Goal: Check status: Check status

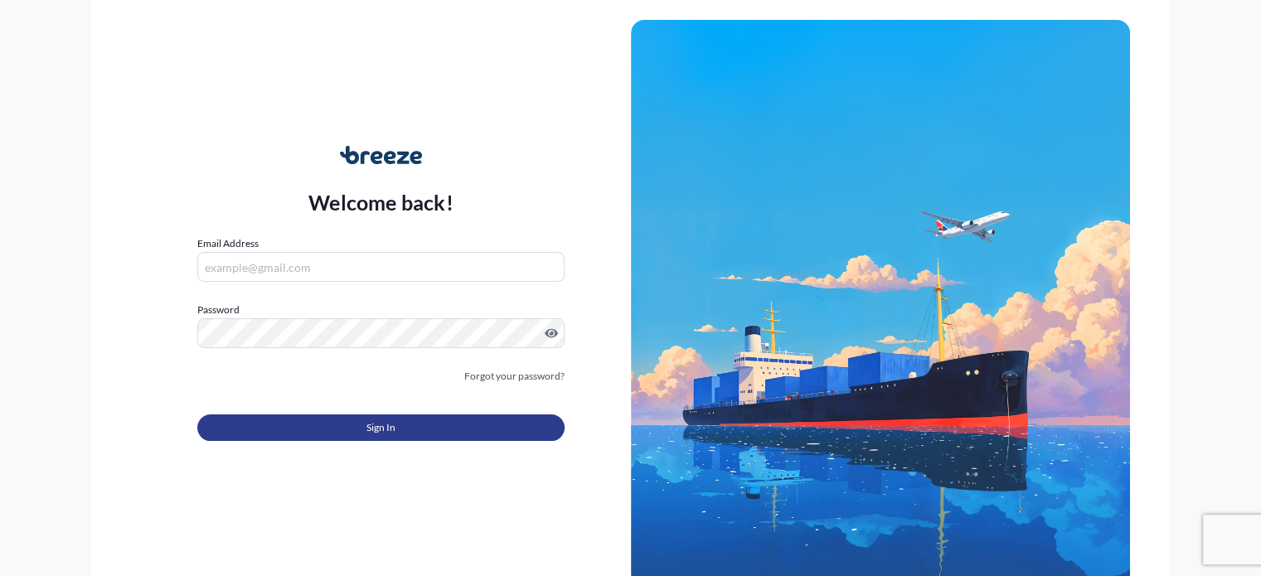
type input "[PERSON_NAME][EMAIL_ADDRESS][DOMAIN_NAME]"
click at [407, 430] on button "Sign In" at bounding box center [380, 428] width 366 height 27
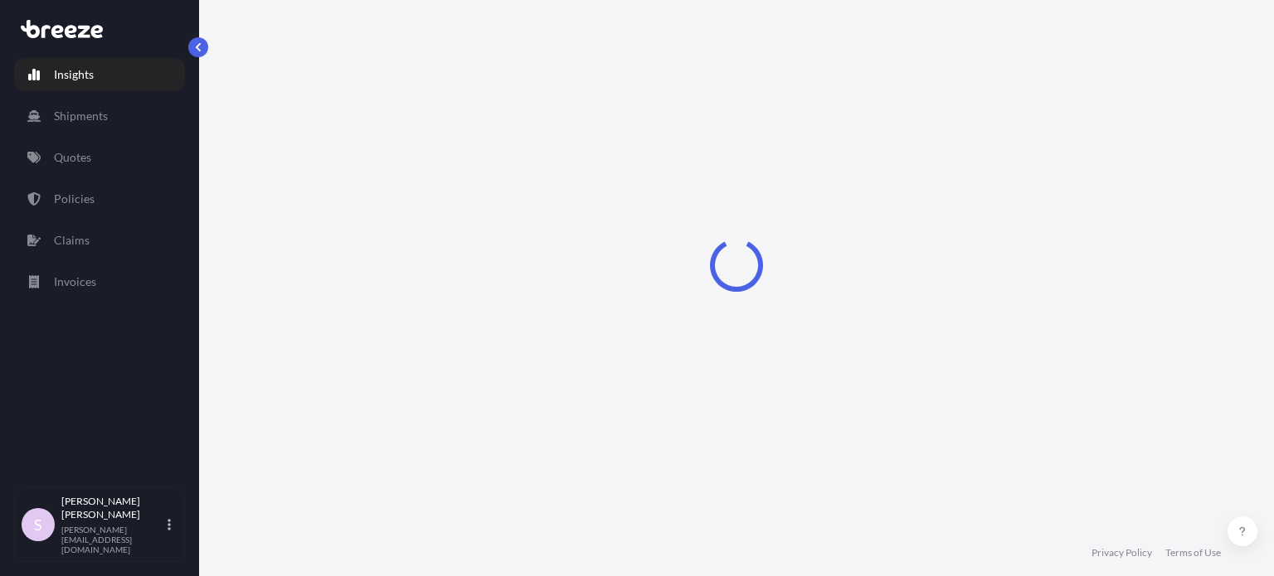
select select "2025"
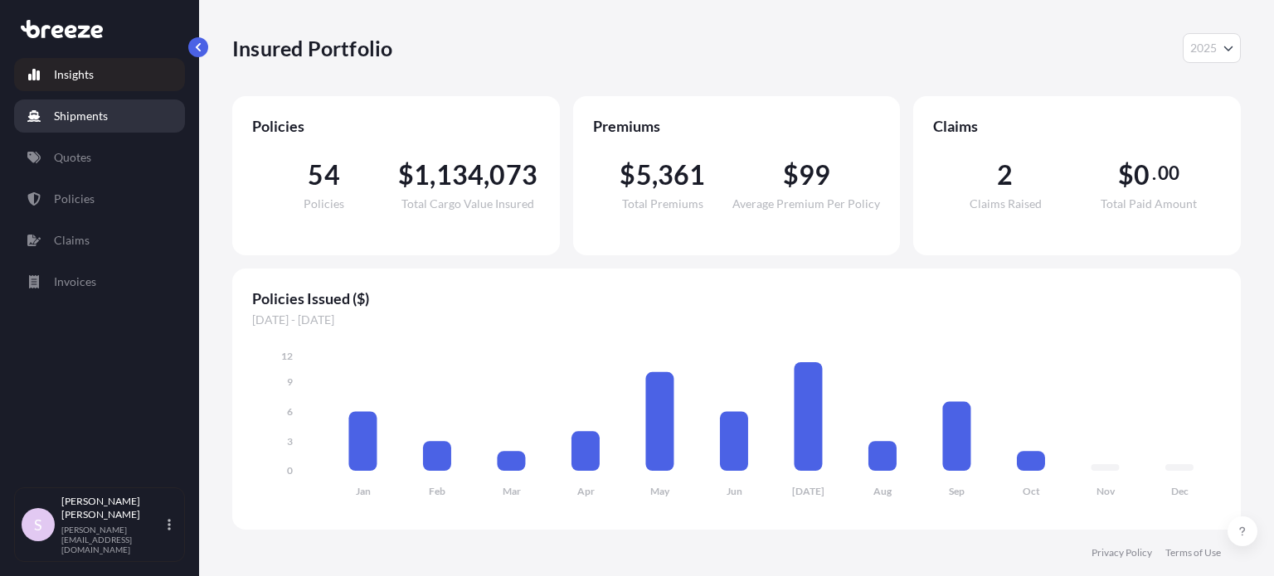
click at [56, 119] on p "Shipments" at bounding box center [81, 116] width 54 height 17
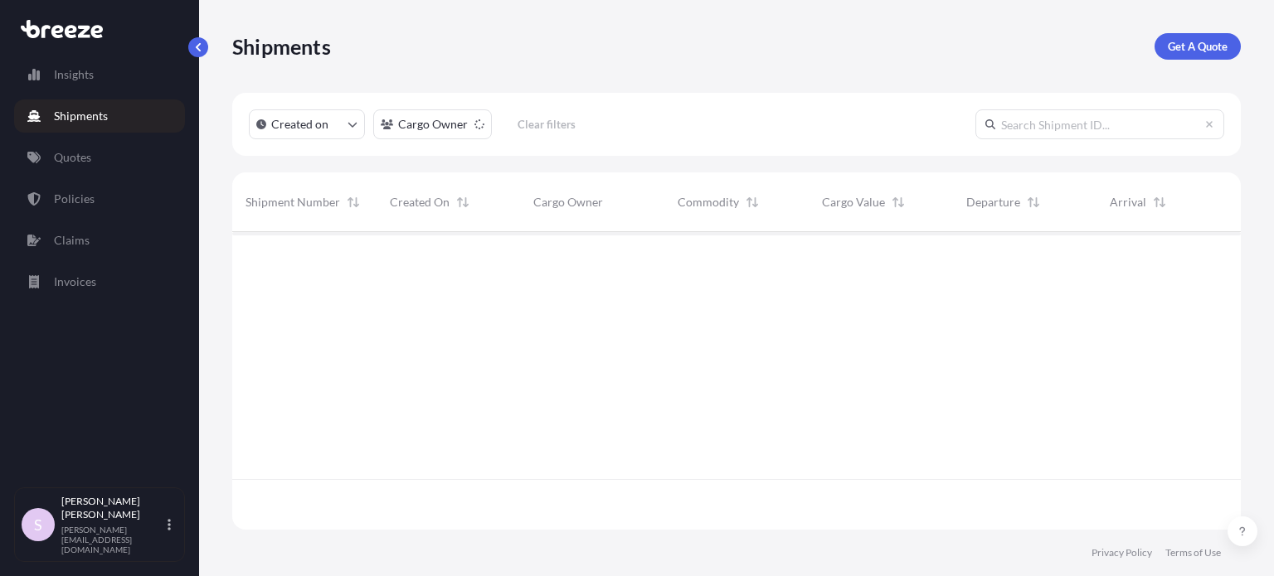
scroll to position [294, 995]
click at [73, 154] on p "Quotes" at bounding box center [72, 157] width 37 height 17
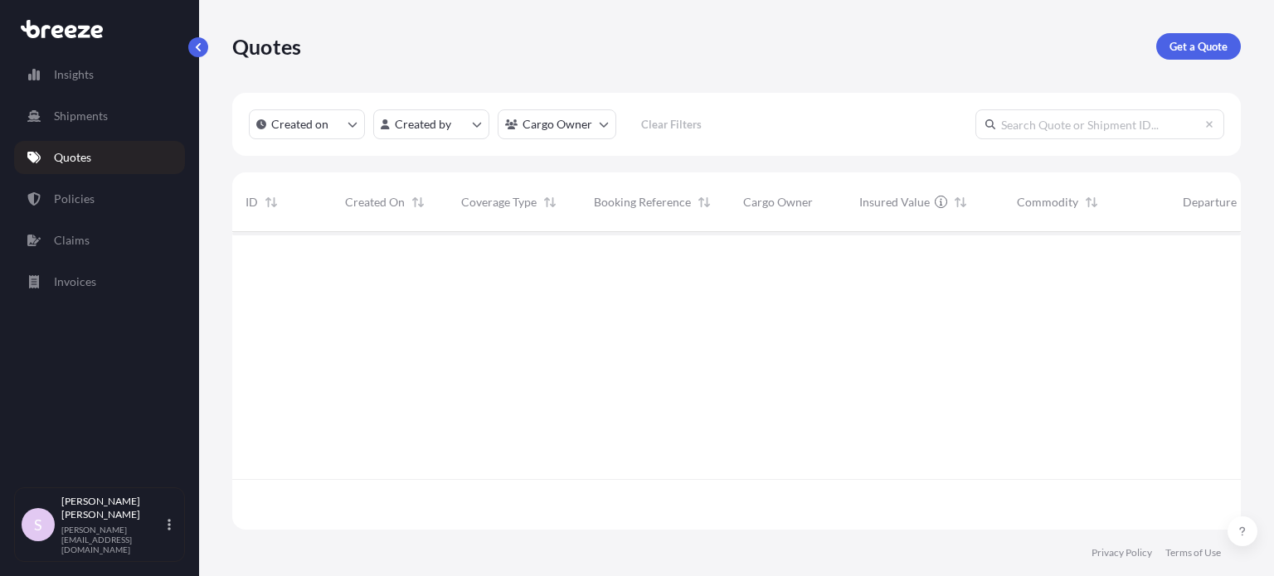
scroll to position [345, 995]
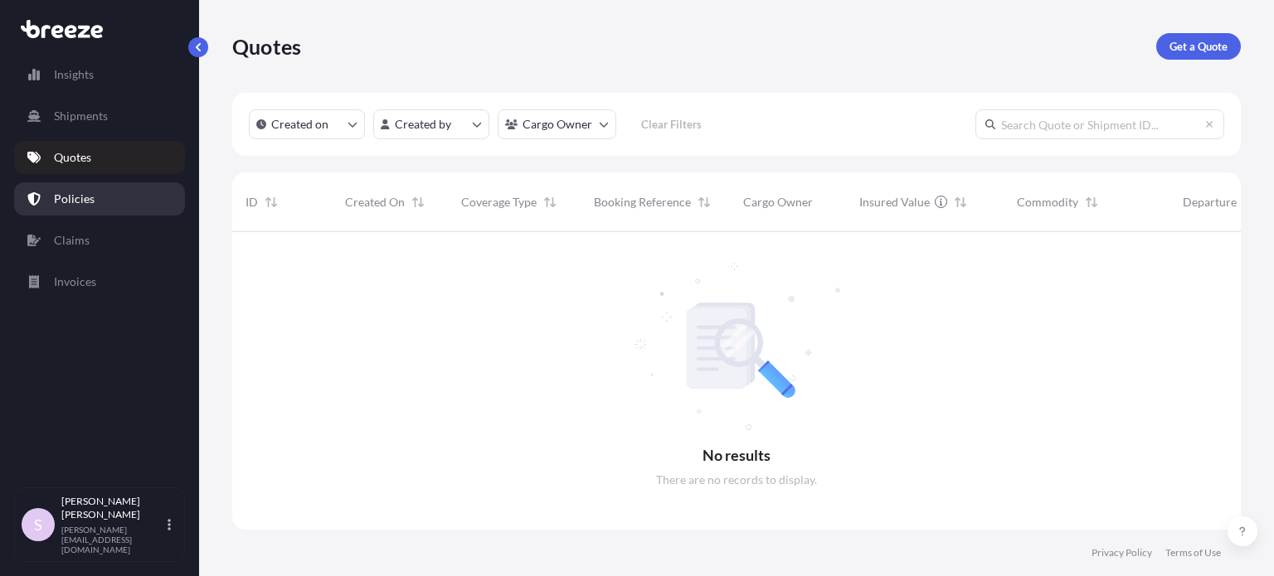
click at [91, 201] on p "Policies" at bounding box center [74, 199] width 41 height 17
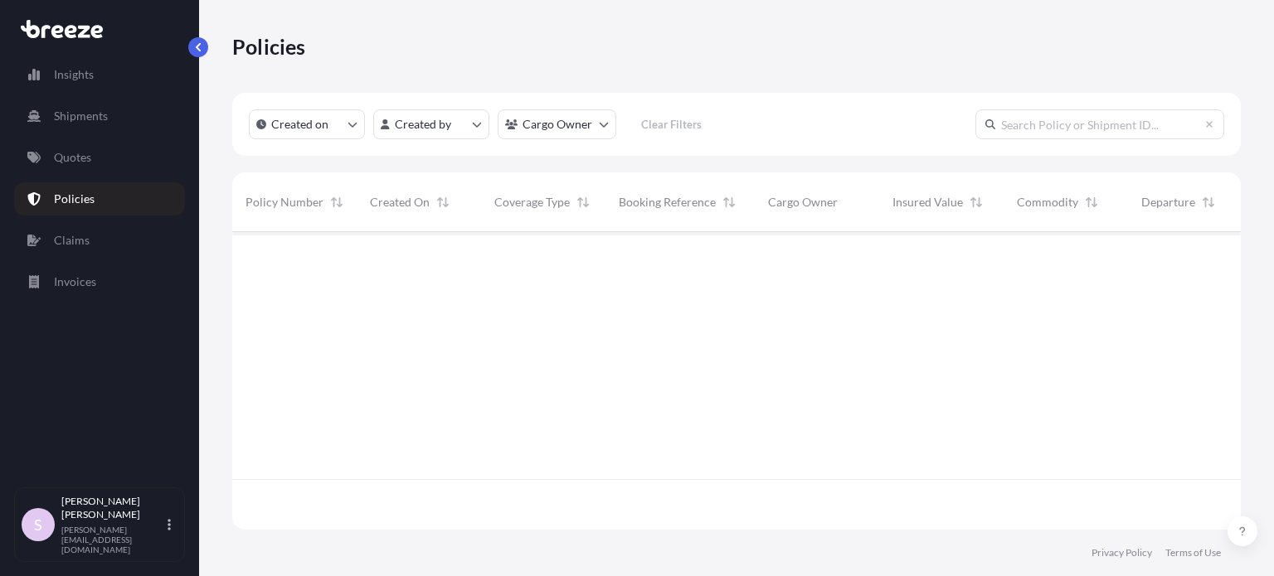
scroll to position [294, 995]
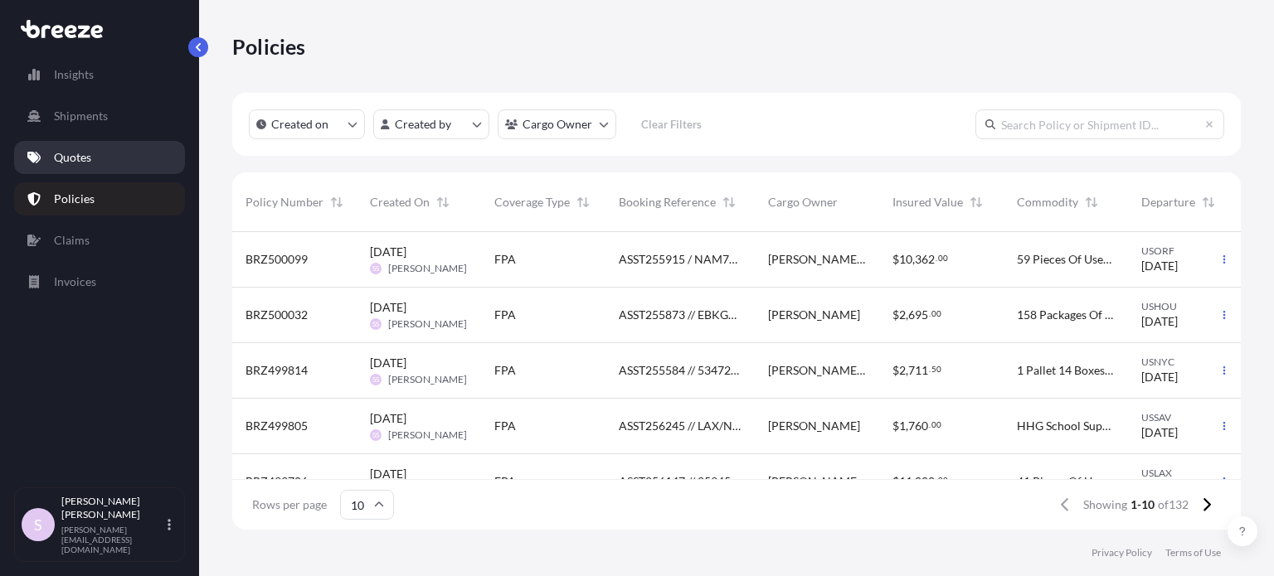
click at [91, 163] on link "Quotes" at bounding box center [99, 157] width 171 height 33
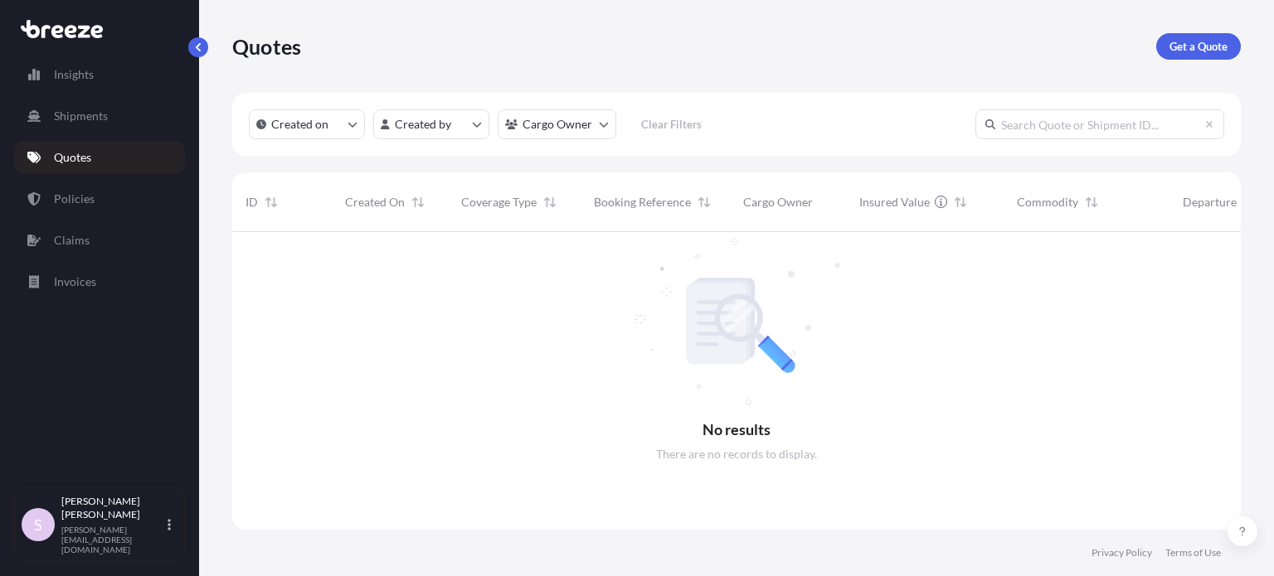
scroll to position [345, 995]
click at [1094, 131] on input "text" at bounding box center [1099, 124] width 249 height 30
paste input "ASST256285"
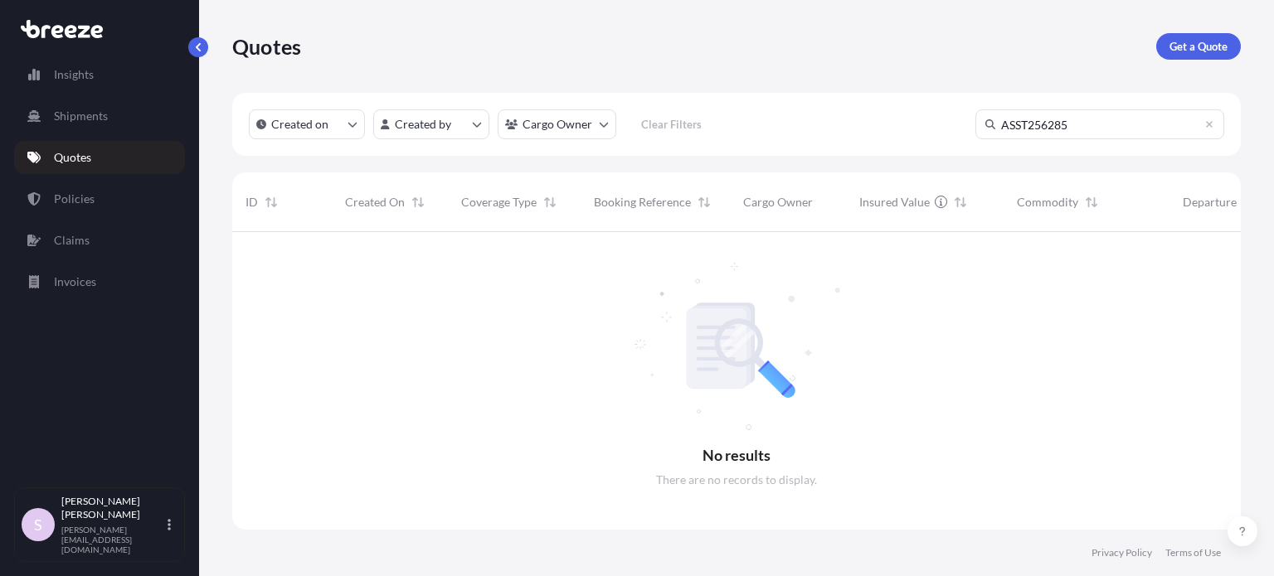
drag, startPoint x: 1081, startPoint y: 131, endPoint x: 945, endPoint y: 129, distance: 136.0
click at [945, 129] on div "Created on Created by Cargo Owner Clear Filters ASST256285" at bounding box center [736, 124] width 1008 height 63
paste input "33589836"
type input "33589836"
click at [75, 124] on p "Shipments" at bounding box center [81, 116] width 54 height 17
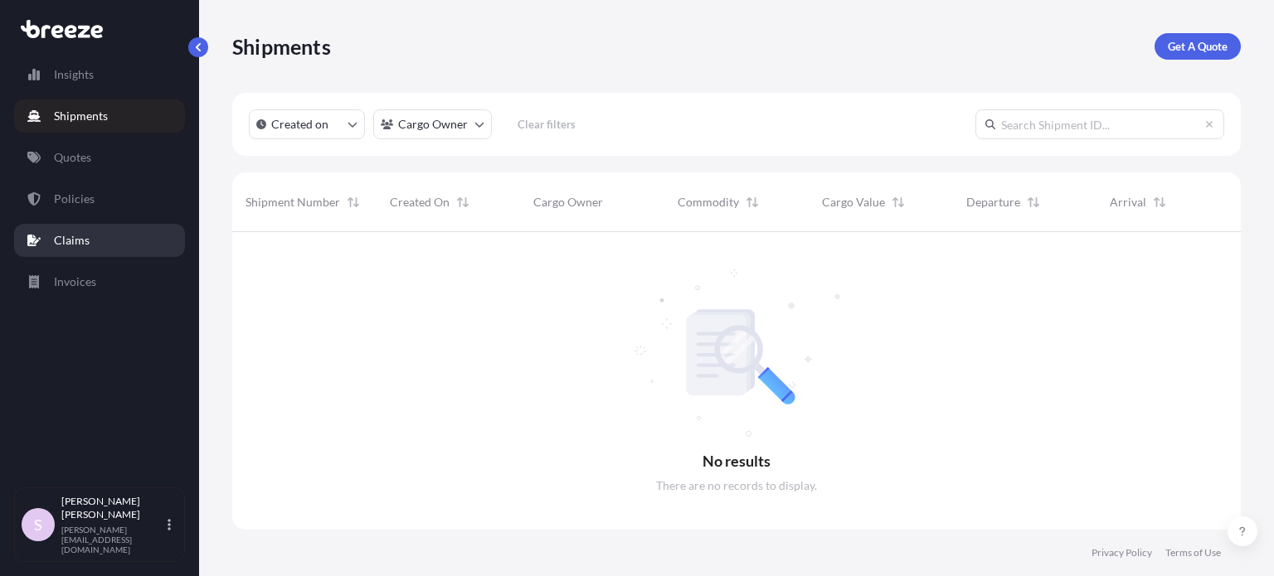
scroll to position [345, 995]
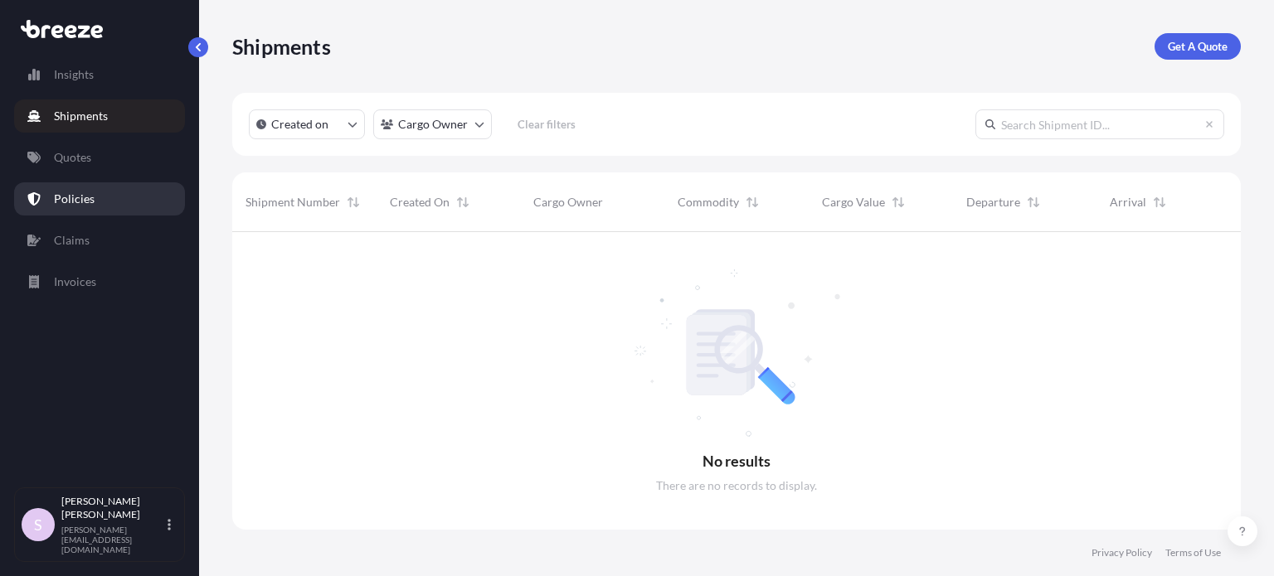
click at [101, 199] on link "Policies" at bounding box center [99, 198] width 171 height 33
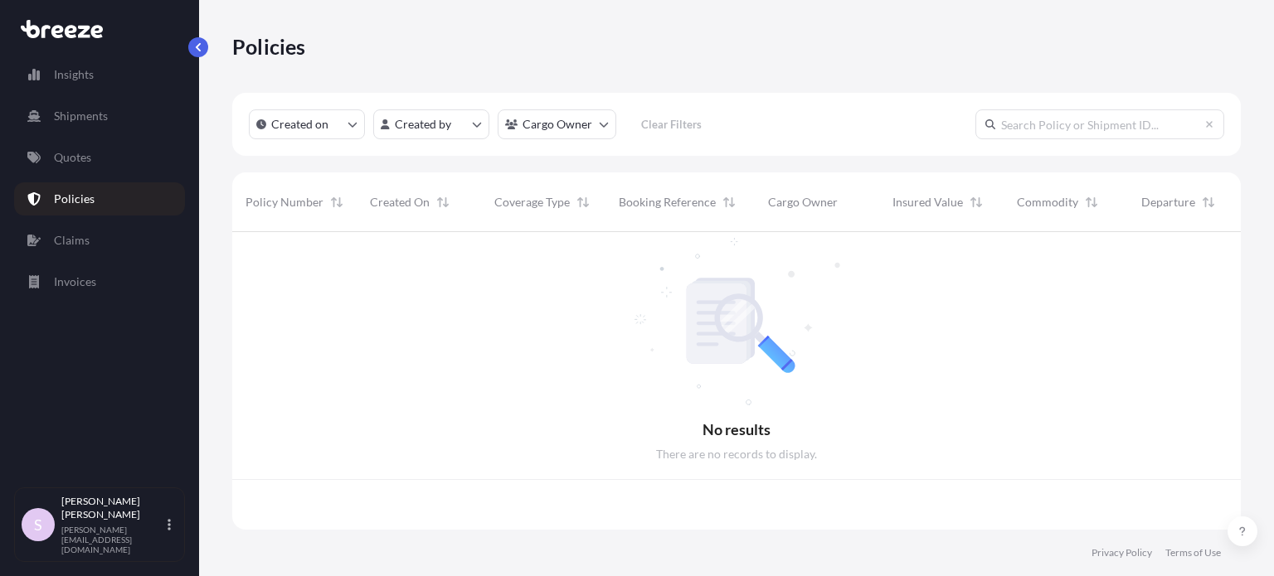
scroll to position [294, 995]
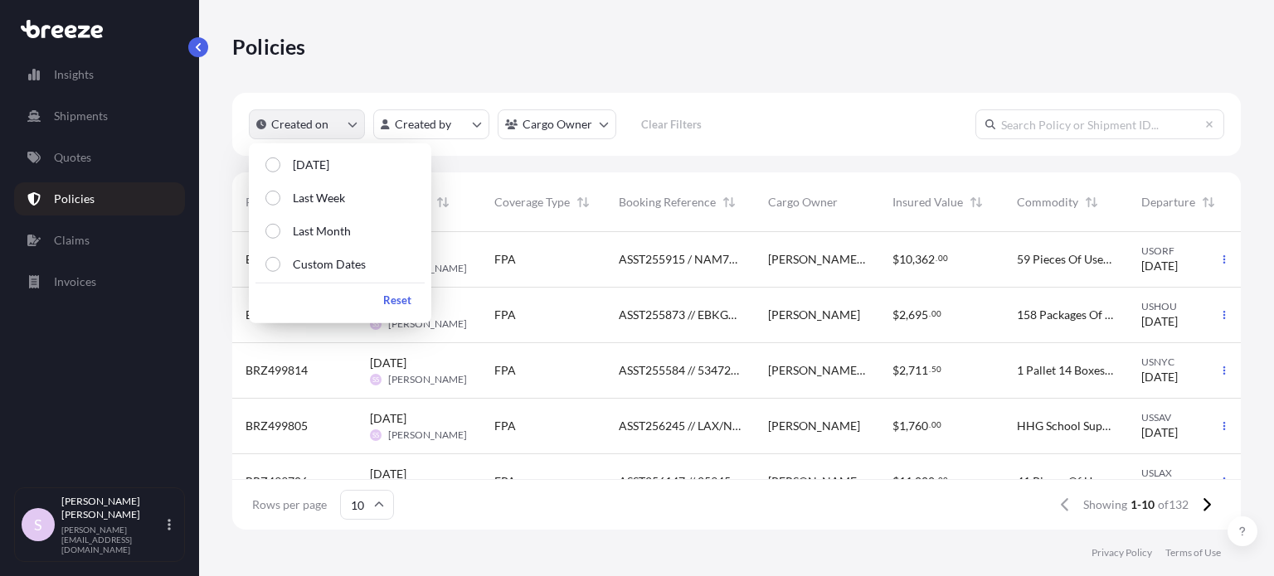
click at [302, 126] on p "Created on" at bounding box center [299, 124] width 57 height 17
click at [789, 118] on div "Created on Created by Cargo Owner Clear Filters" at bounding box center [736, 124] width 1008 height 63
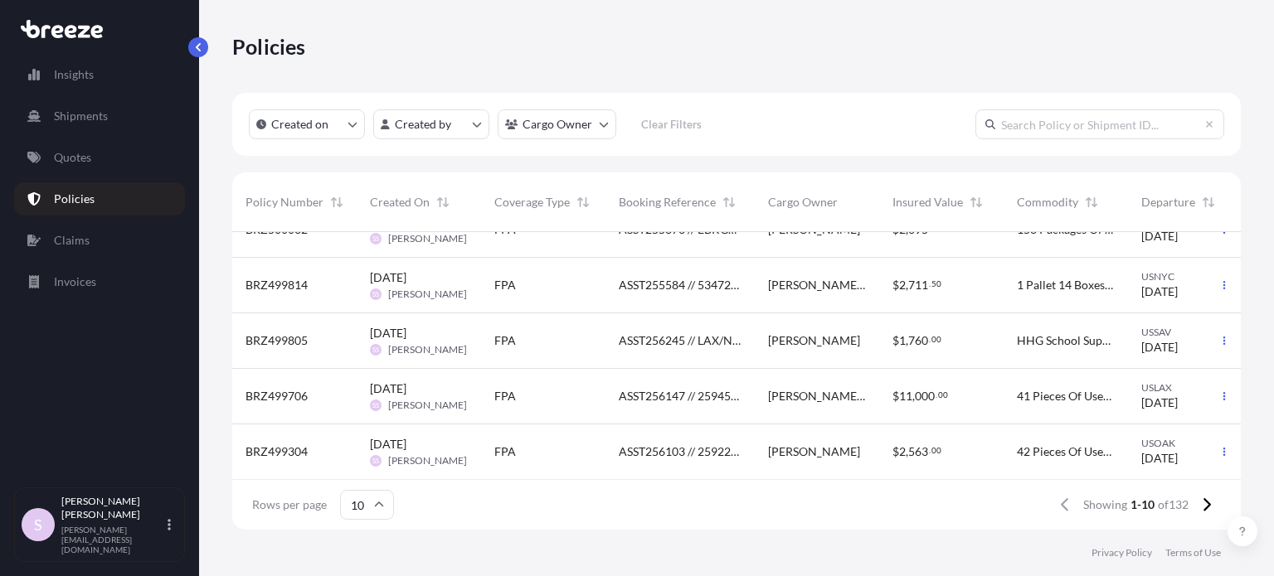
scroll to position [166, 0]
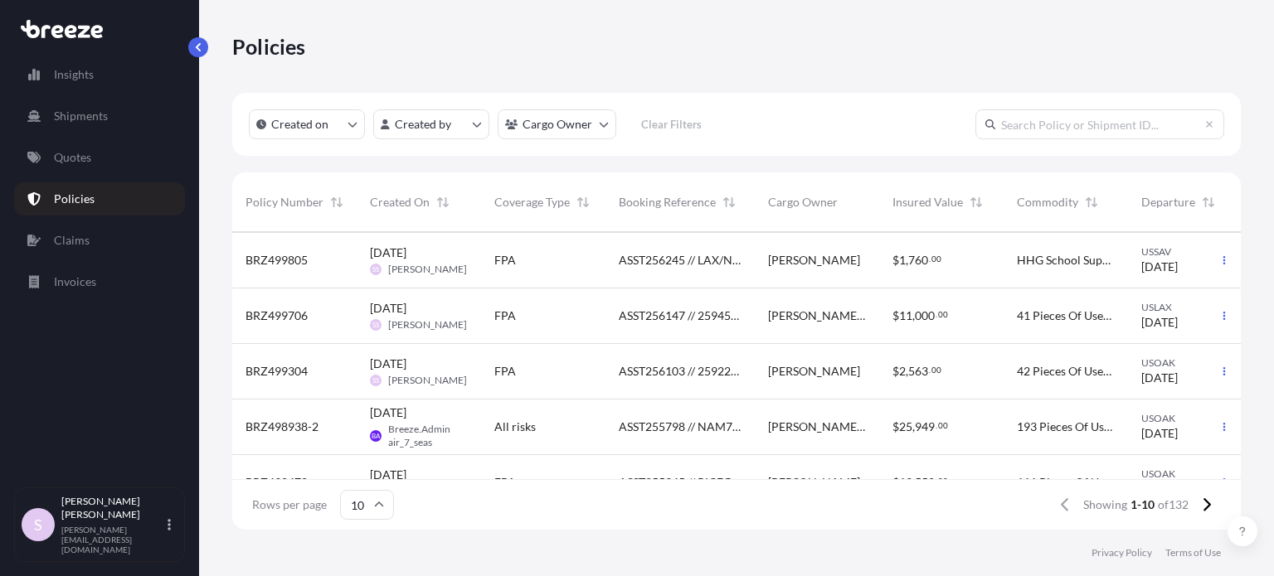
click at [124, 161] on link "Quotes" at bounding box center [99, 157] width 171 height 33
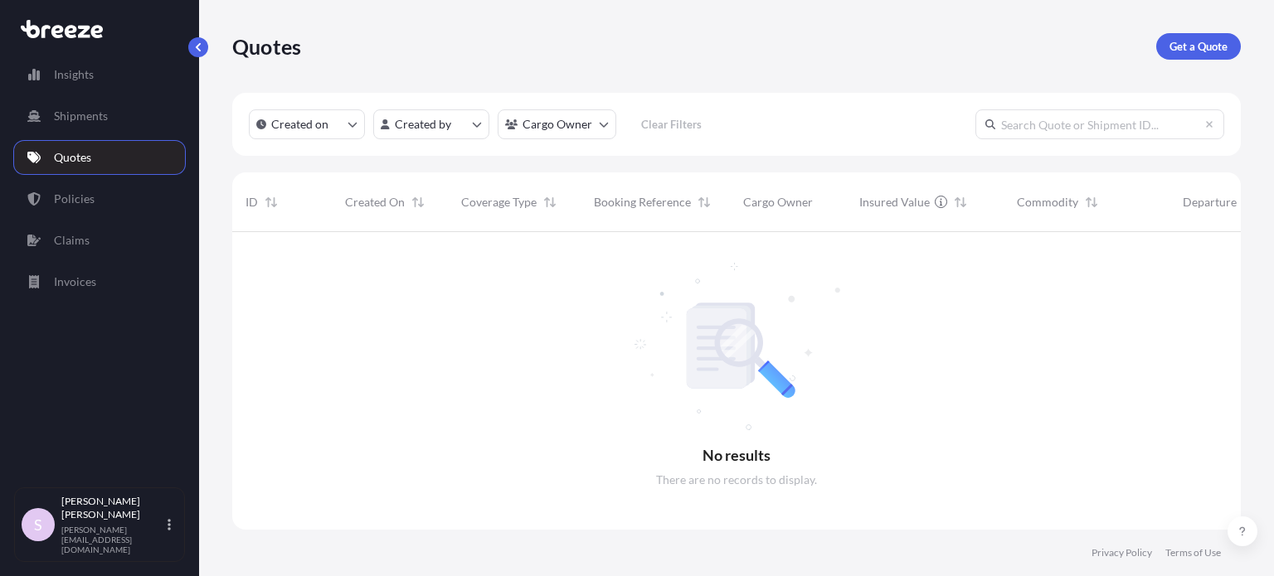
scroll to position [345, 995]
click at [56, 82] on p "Insights" at bounding box center [74, 74] width 40 height 17
select select "2025"
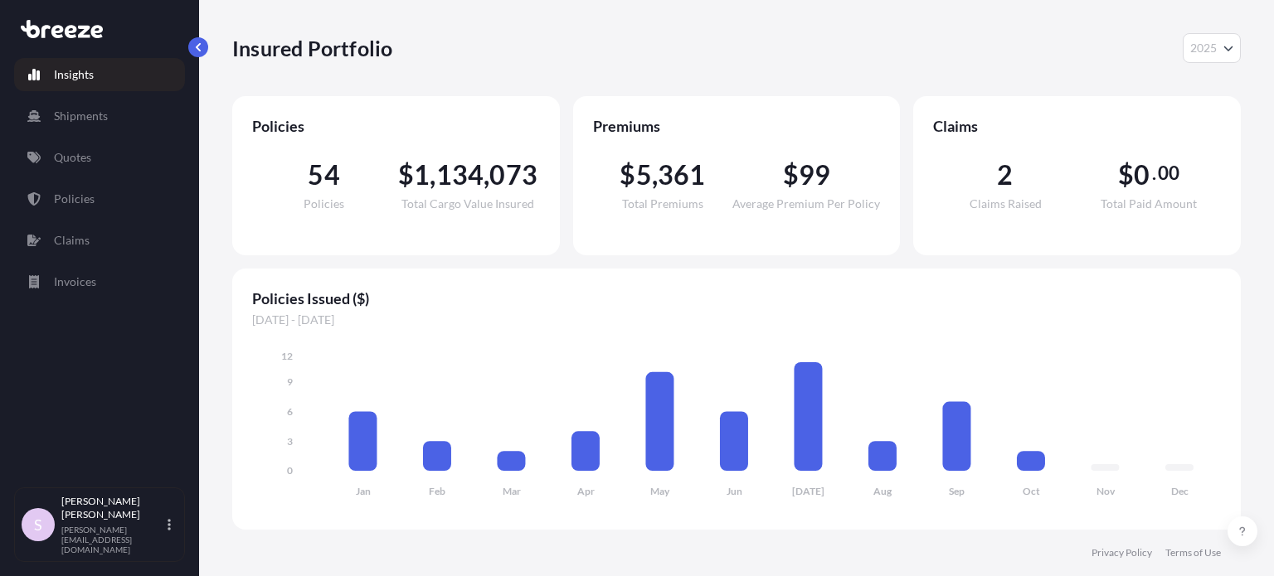
click at [1002, 182] on span "2" at bounding box center [1005, 175] width 16 height 27
click at [43, 230] on link "Claims" at bounding box center [99, 240] width 171 height 33
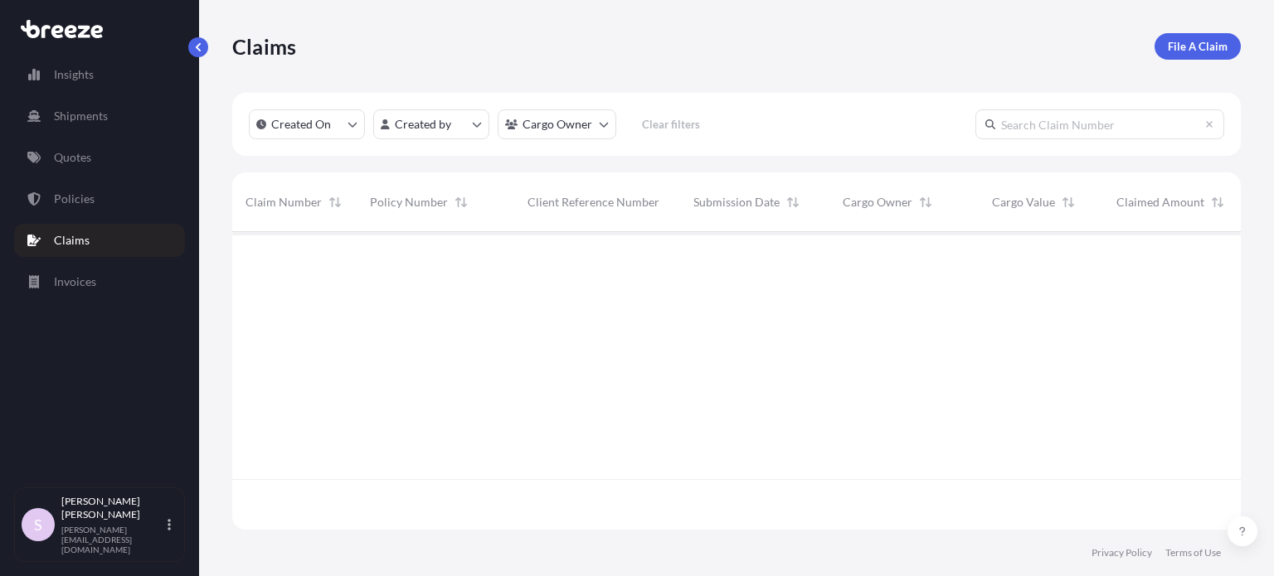
scroll to position [294, 995]
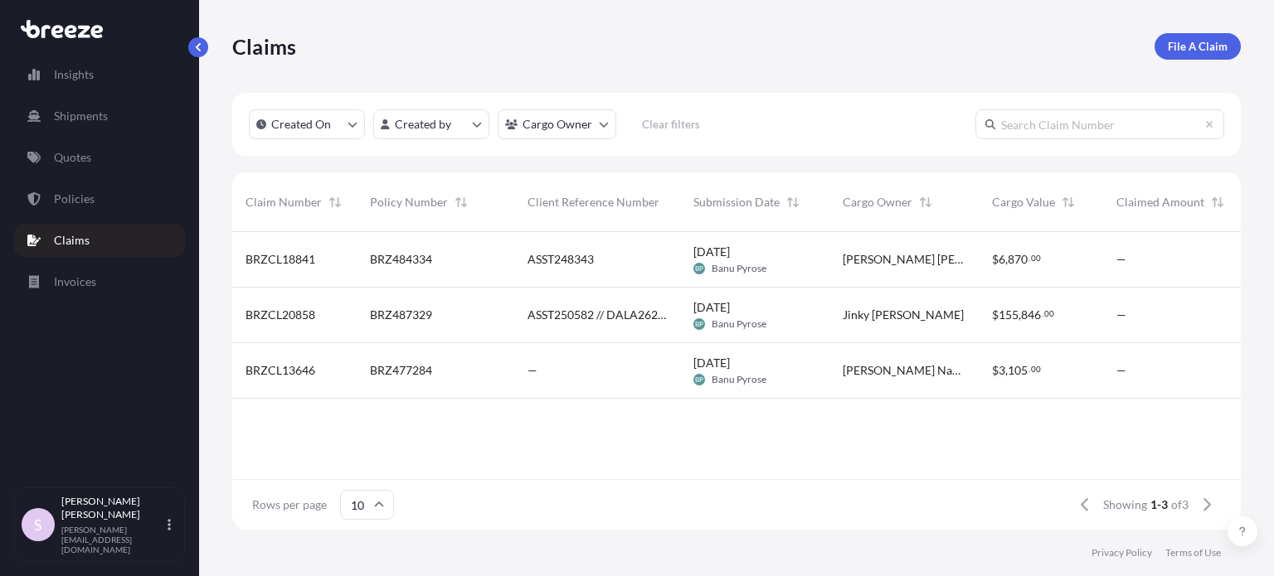
click at [759, 356] on span "[DATE] BP Banu Pyrose" at bounding box center [729, 371] width 73 height 32
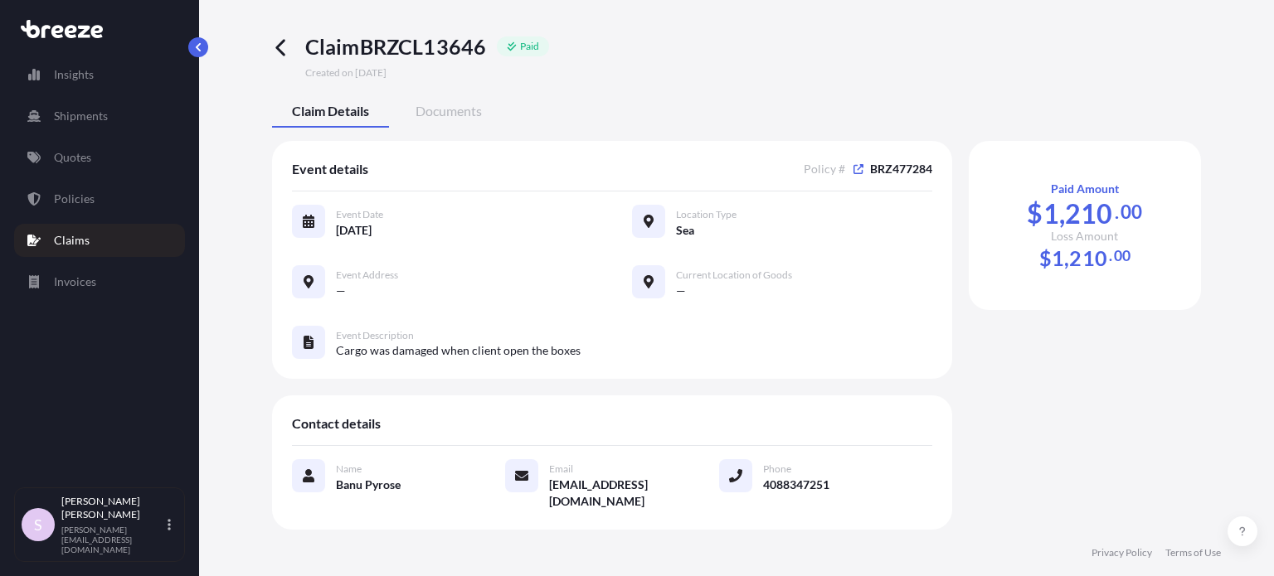
click at [285, 48] on icon at bounding box center [281, 47] width 19 height 19
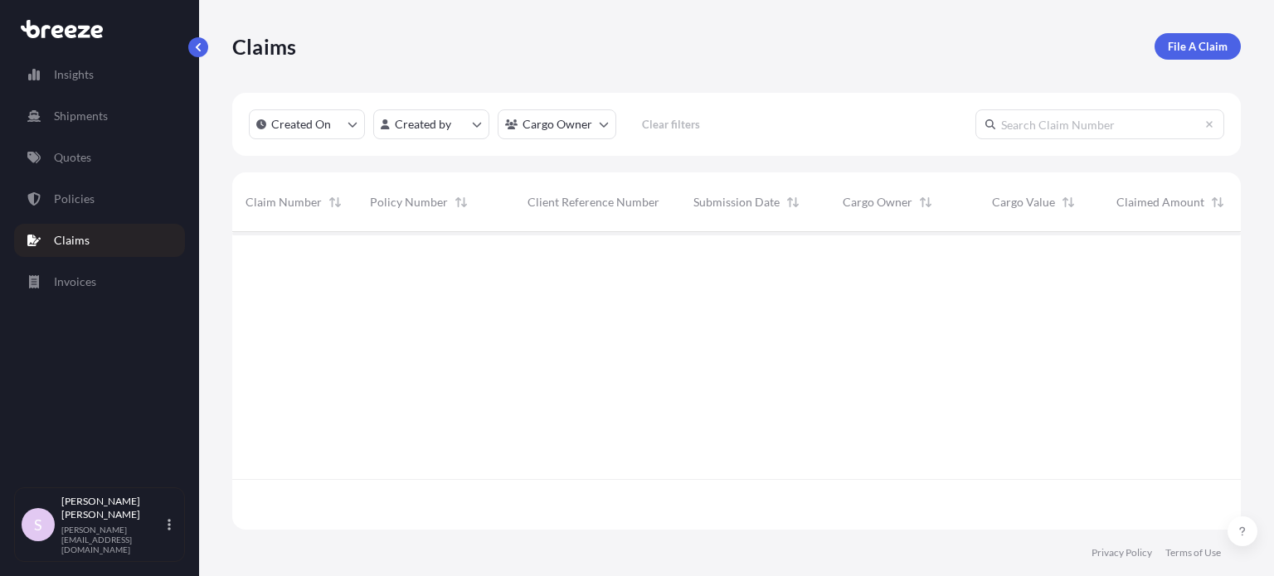
scroll to position [294, 995]
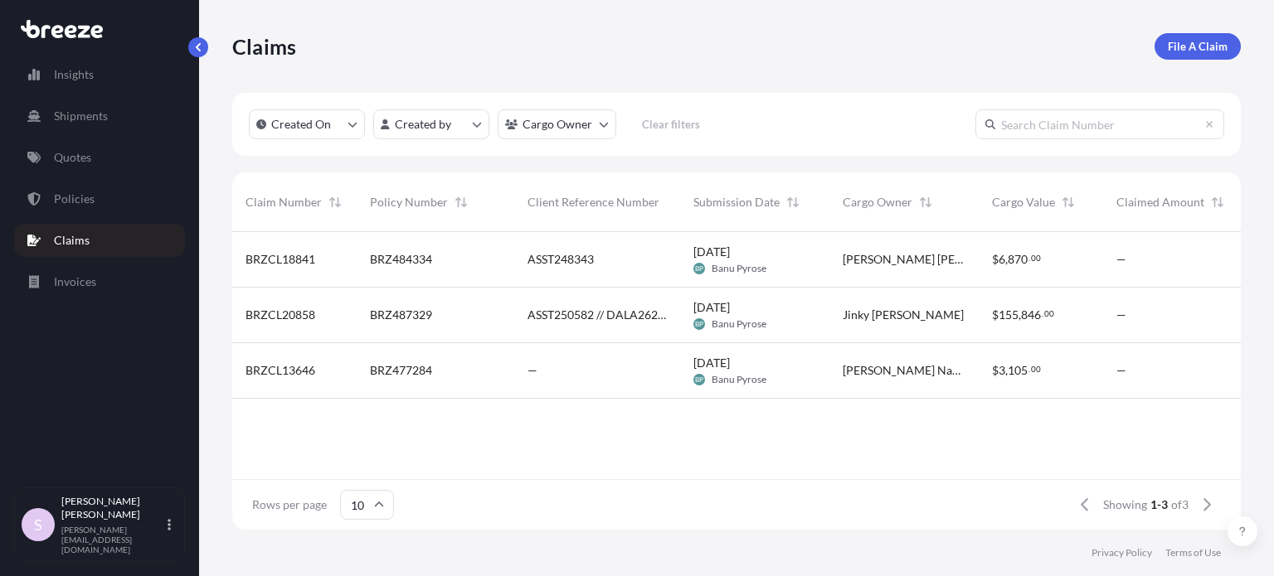
click at [620, 318] on span "ASST250582 // DALA26252100" at bounding box center [596, 315] width 139 height 17
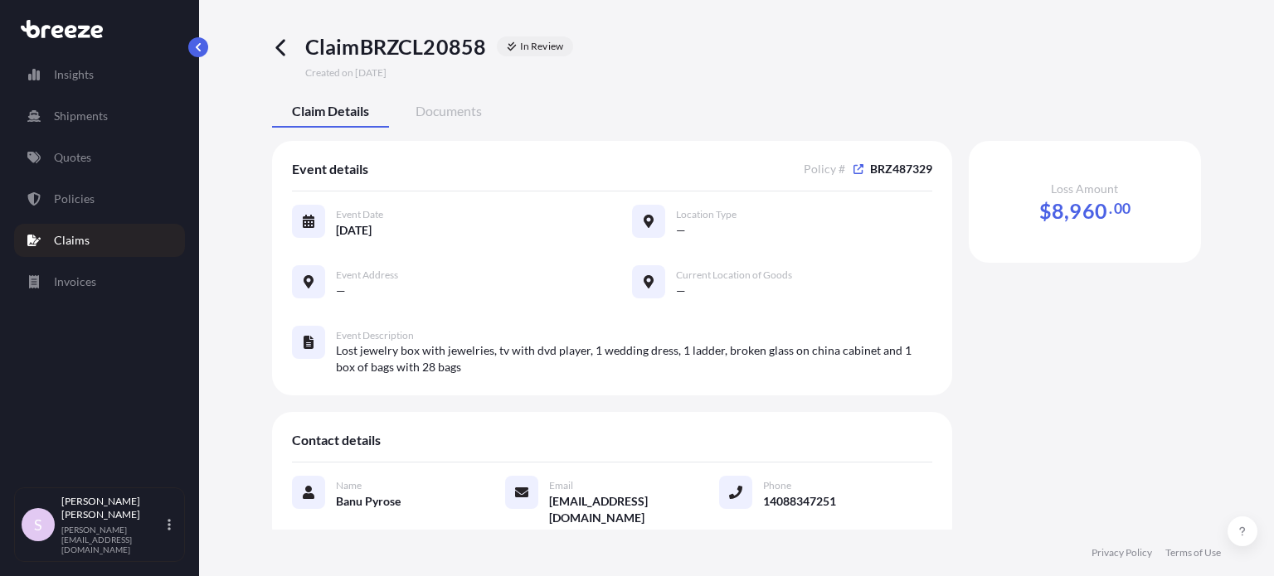
click at [294, 49] on span at bounding box center [285, 56] width 27 height 46
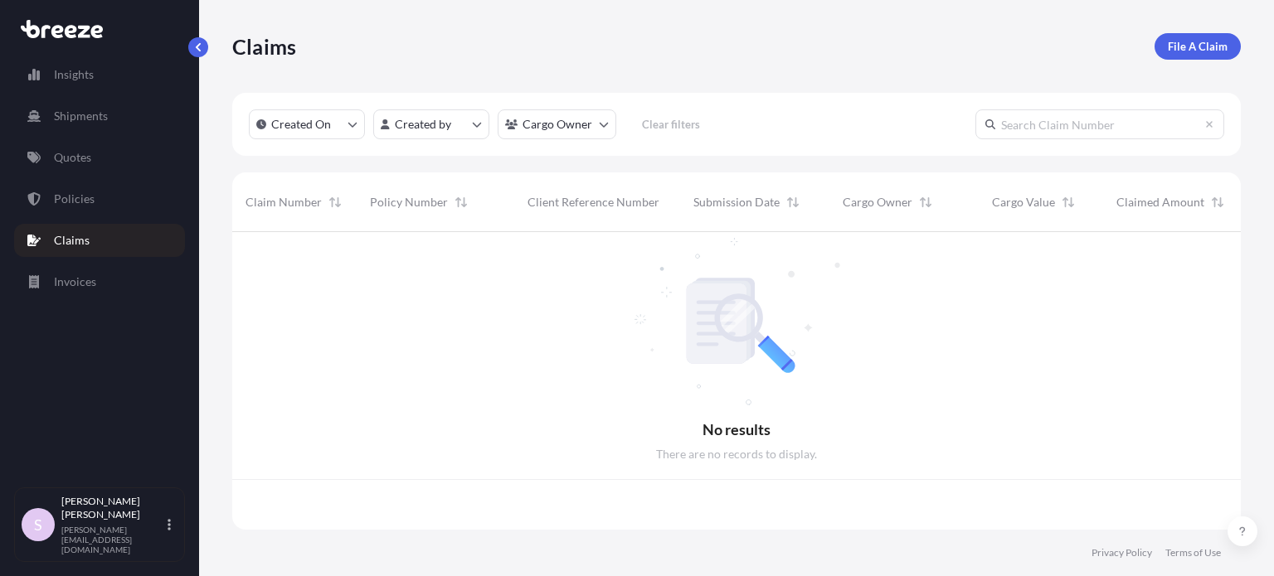
scroll to position [294, 995]
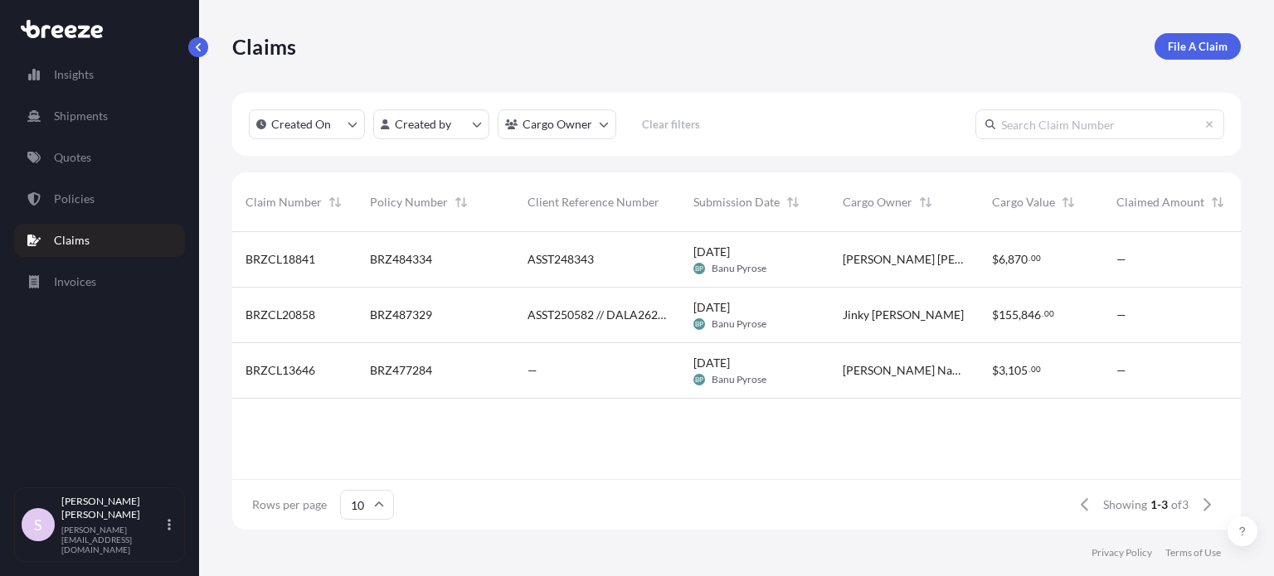
click at [587, 270] on div "ASST248343" at bounding box center [597, 260] width 166 height 56
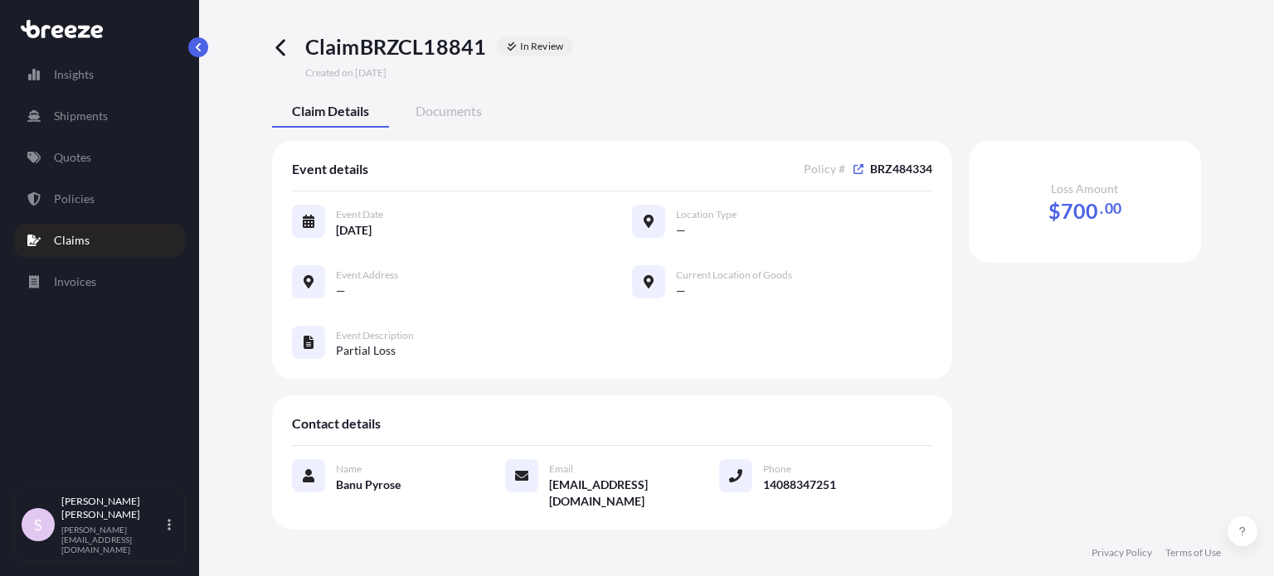
click at [269, 42] on div "Claim BRZCL18841 In Review Created on [DATE] Claim Details Documents Event deta…" at bounding box center [736, 281] width 1008 height 563
click at [272, 43] on icon at bounding box center [281, 47] width 19 height 19
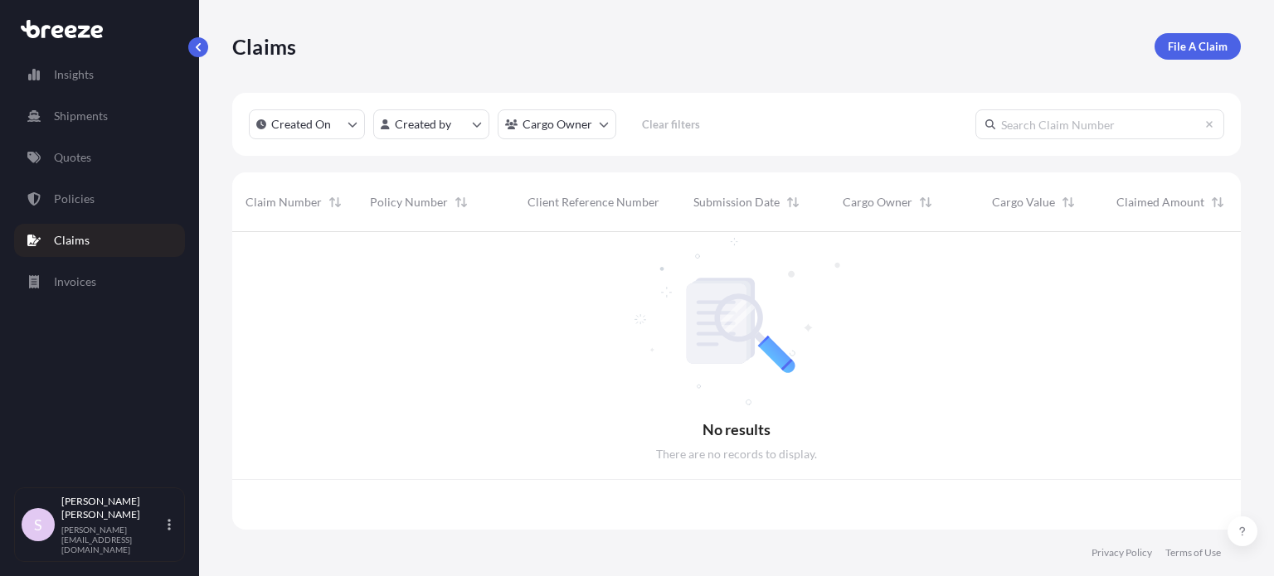
scroll to position [294, 995]
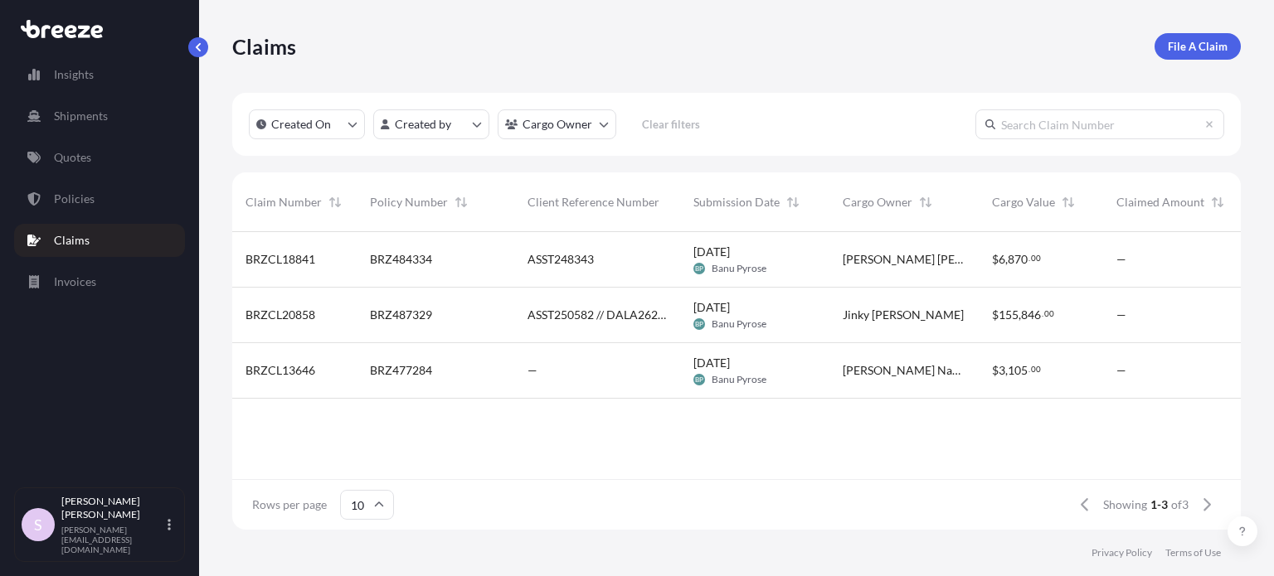
click at [622, 381] on div "—" at bounding box center [597, 371] width 166 height 56
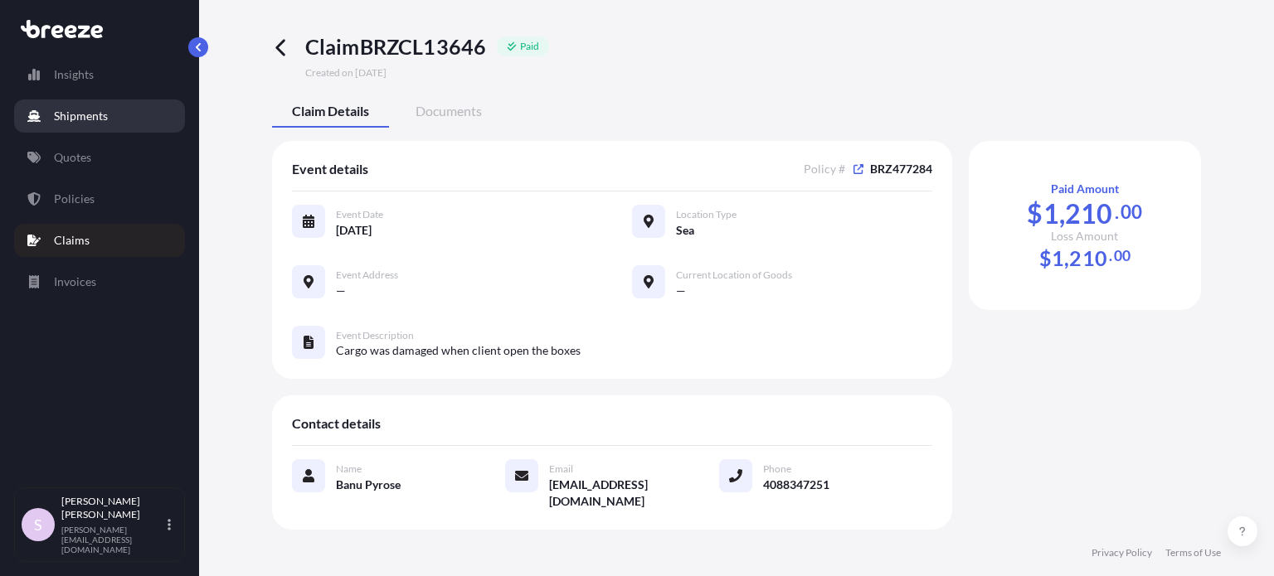
click at [99, 125] on link "Shipments" at bounding box center [99, 115] width 171 height 33
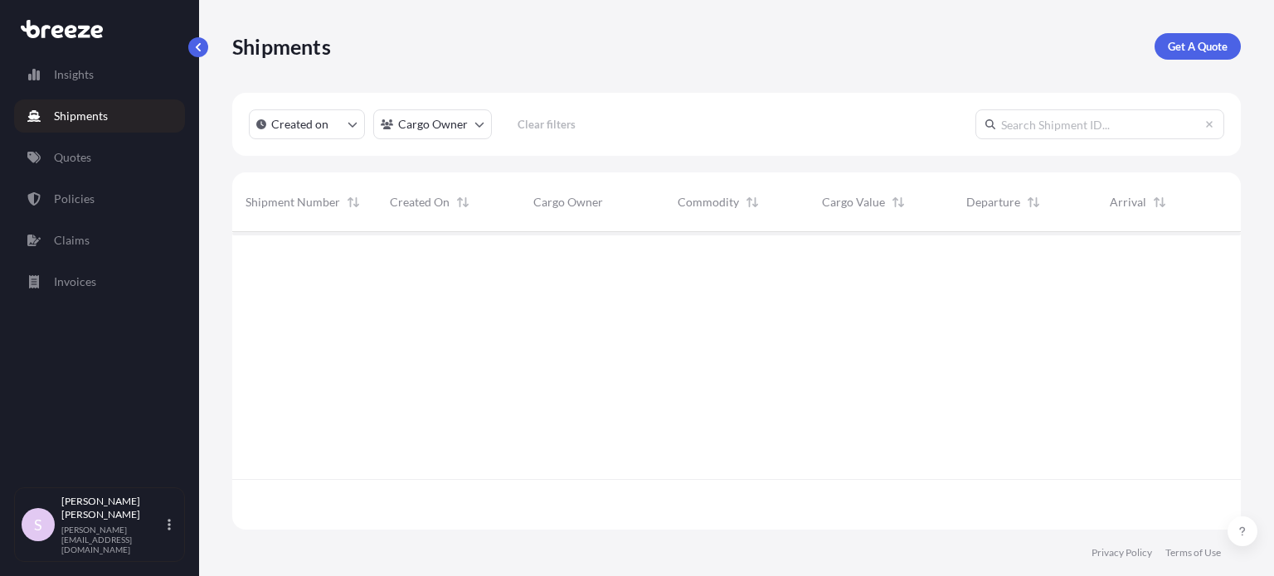
scroll to position [345, 995]
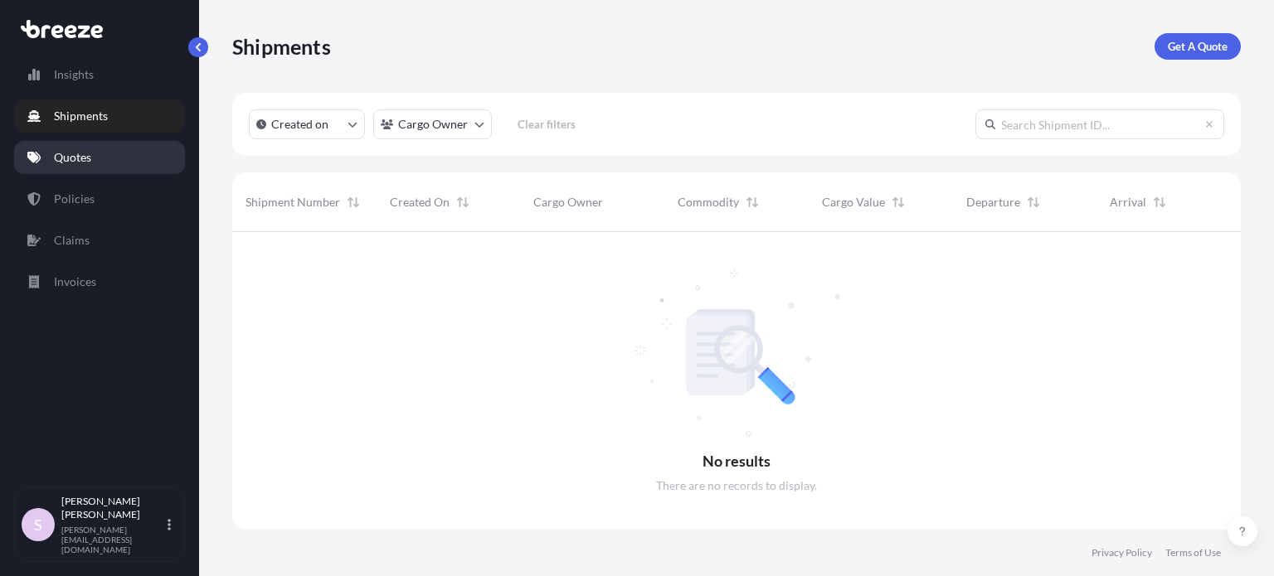
click at [97, 145] on link "Quotes" at bounding box center [99, 157] width 171 height 33
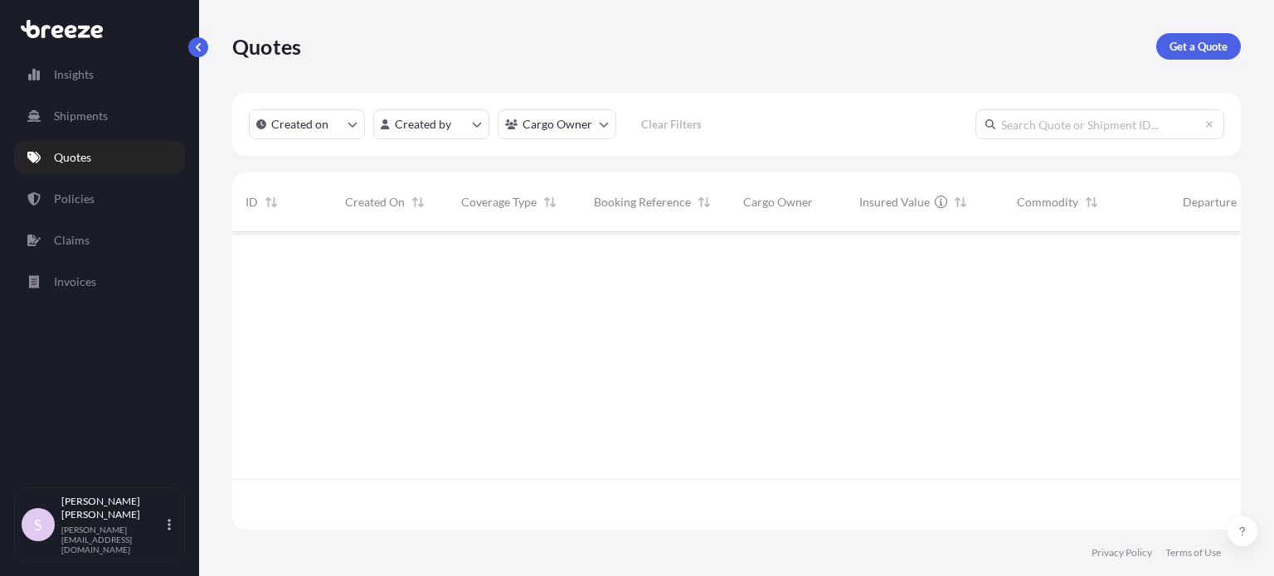
scroll to position [345, 995]
